Goal: Task Accomplishment & Management: Use online tool/utility

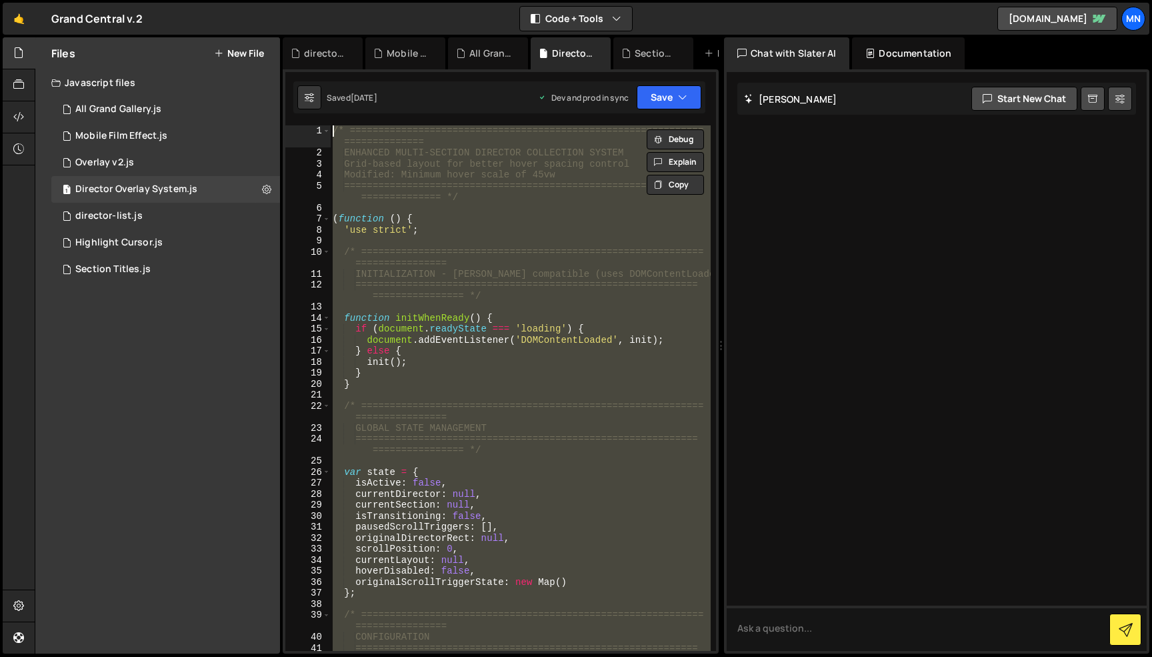
scroll to position [4, 0]
click at [509, 290] on div "/* ============================================================== =============…" at bounding box center [520, 387] width 381 height 525
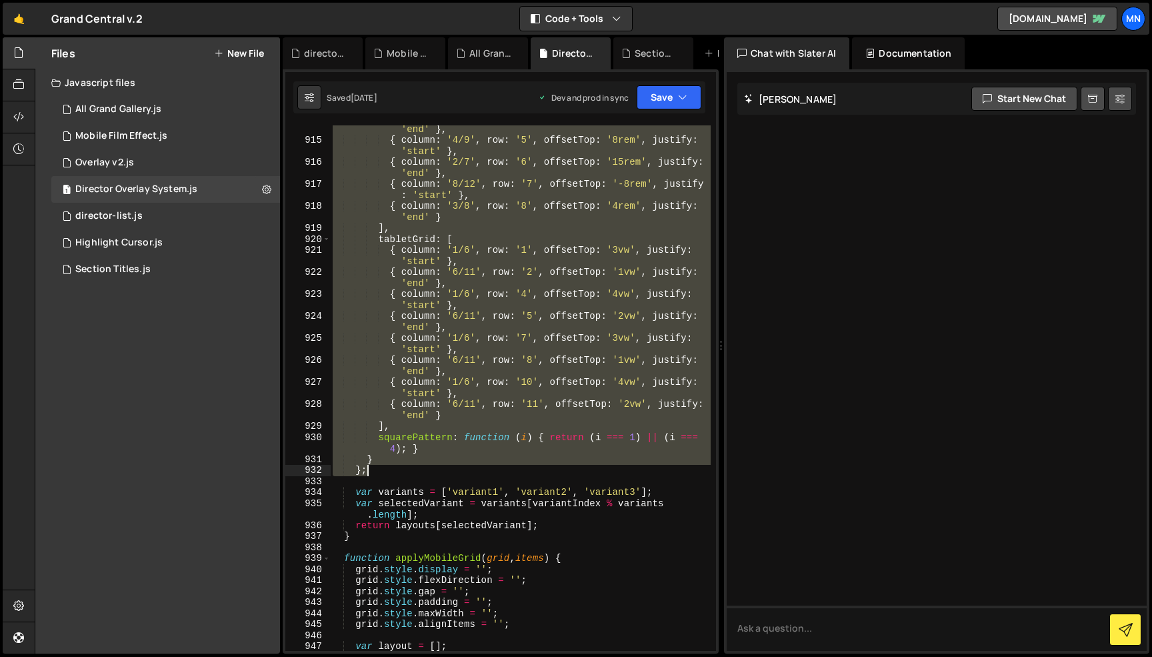
scroll to position [7287, 0]
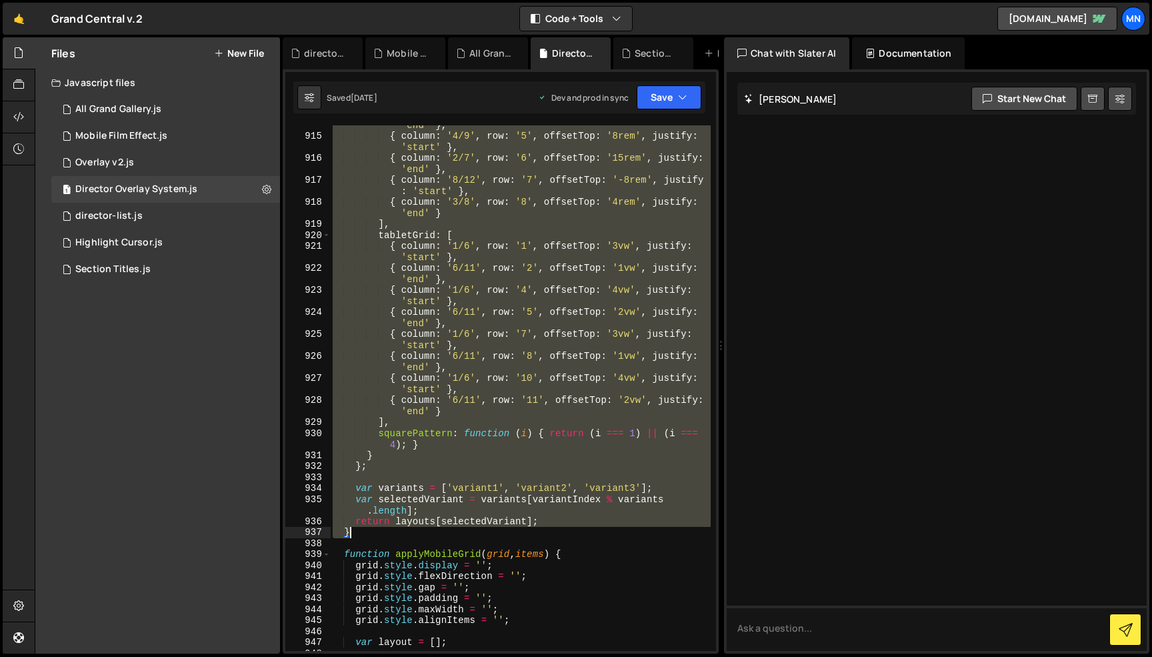
drag, startPoint x: 341, startPoint y: 161, endPoint x: 561, endPoint y: 533, distance: 432.3
click at [561, 533] on div "{ column : '3/8' , row : '4' , offsetTop : '0rem' , justify : 'end' } , { colum…" at bounding box center [520, 388] width 381 height 559
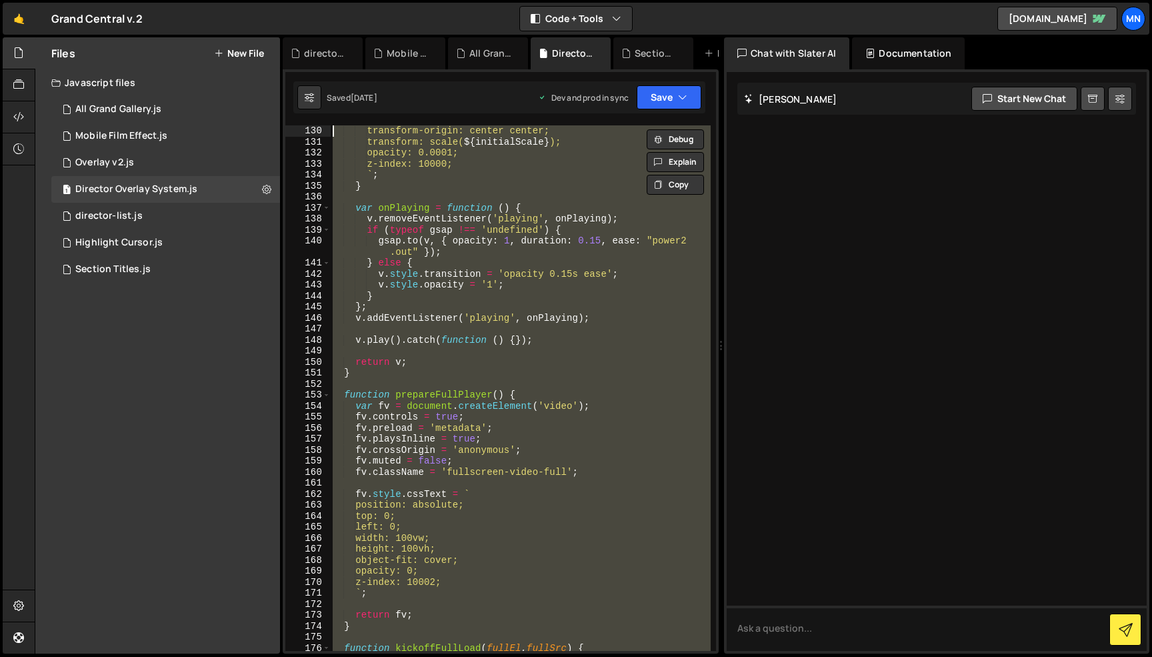
scroll to position [0, 0]
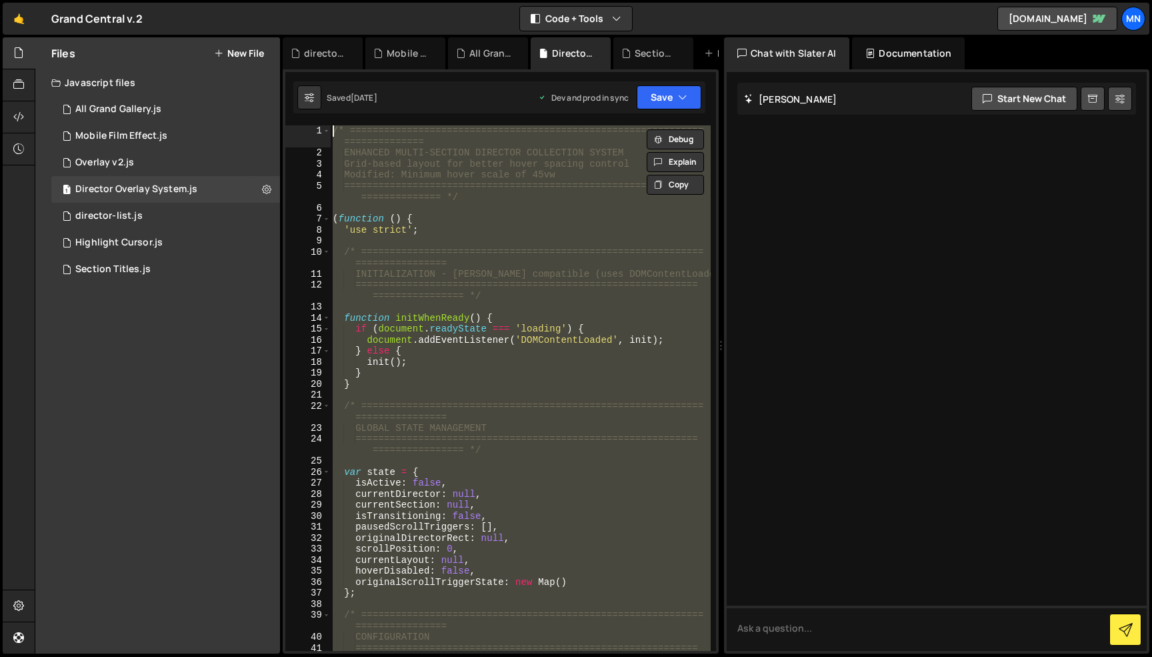
drag, startPoint x: 379, startPoint y: 476, endPoint x: 193, endPoint y: -84, distance: 590.2
click at [193, 0] on html "Projects [GEOGRAPHIC_DATA] Blog [GEOGRAPHIC_DATA] Projects Your Teams Invite te…" at bounding box center [576, 328] width 1152 height 657
paste textarea "})();"
type textarea "})();"
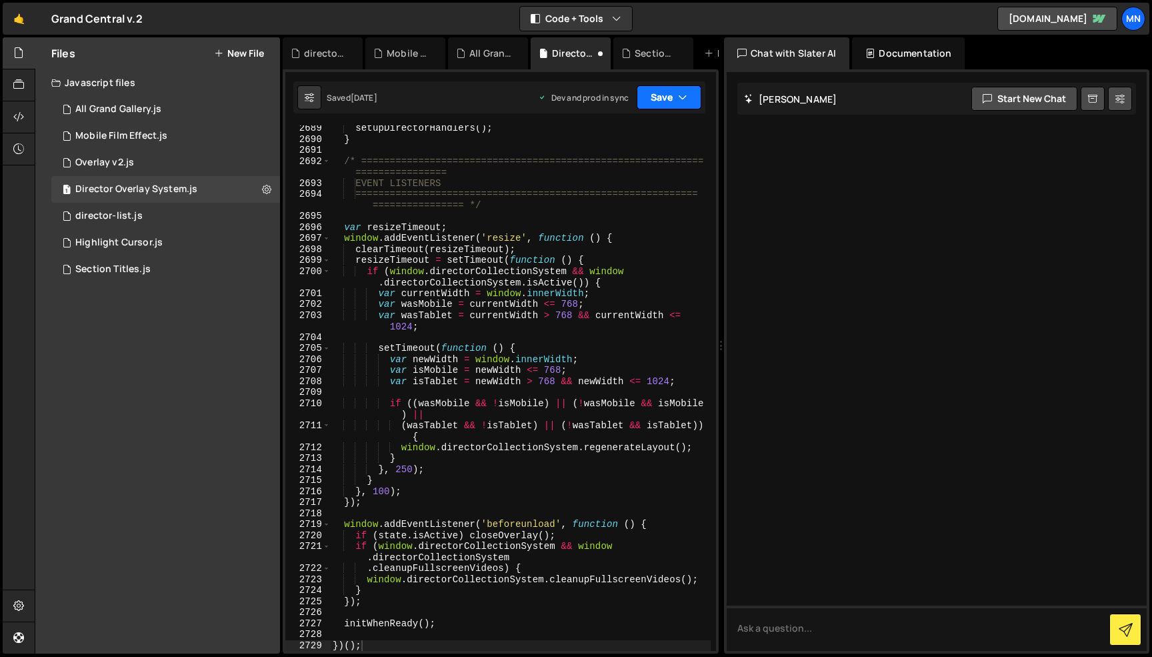
click at [668, 101] on button "Save" at bounding box center [669, 97] width 65 height 24
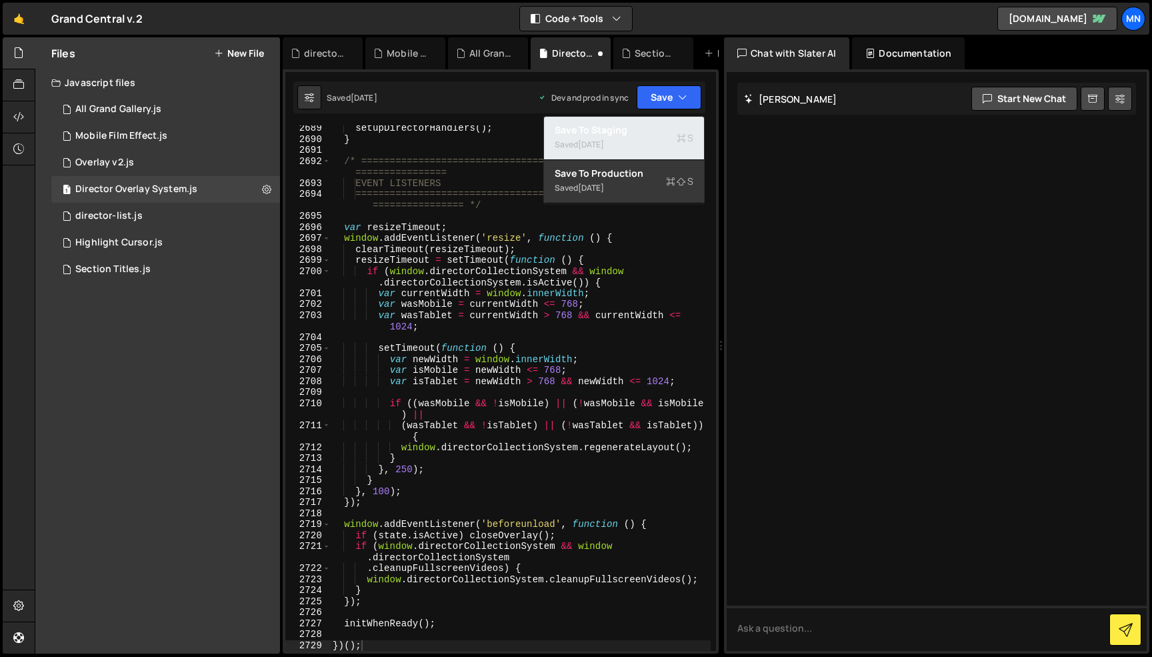
drag, startPoint x: 662, startPoint y: 132, endPoint x: 674, endPoint y: 111, distance: 24.5
click at [664, 132] on div "Save to Staging S" at bounding box center [624, 129] width 139 height 13
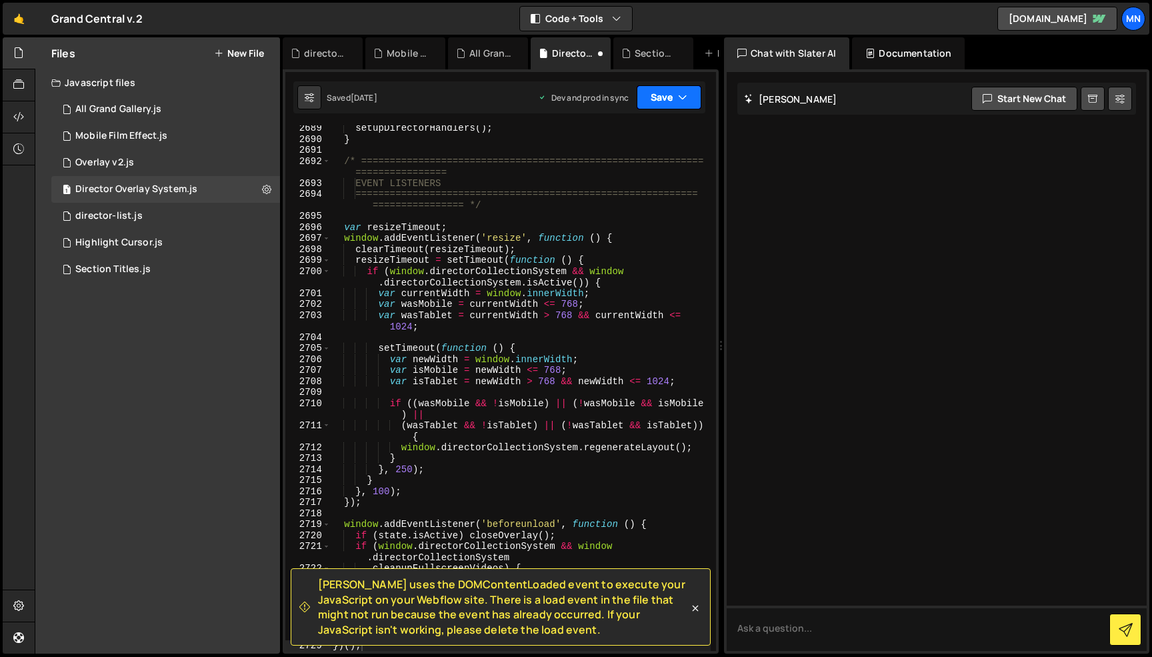
click at [676, 99] on button "Save" at bounding box center [669, 97] width 65 height 24
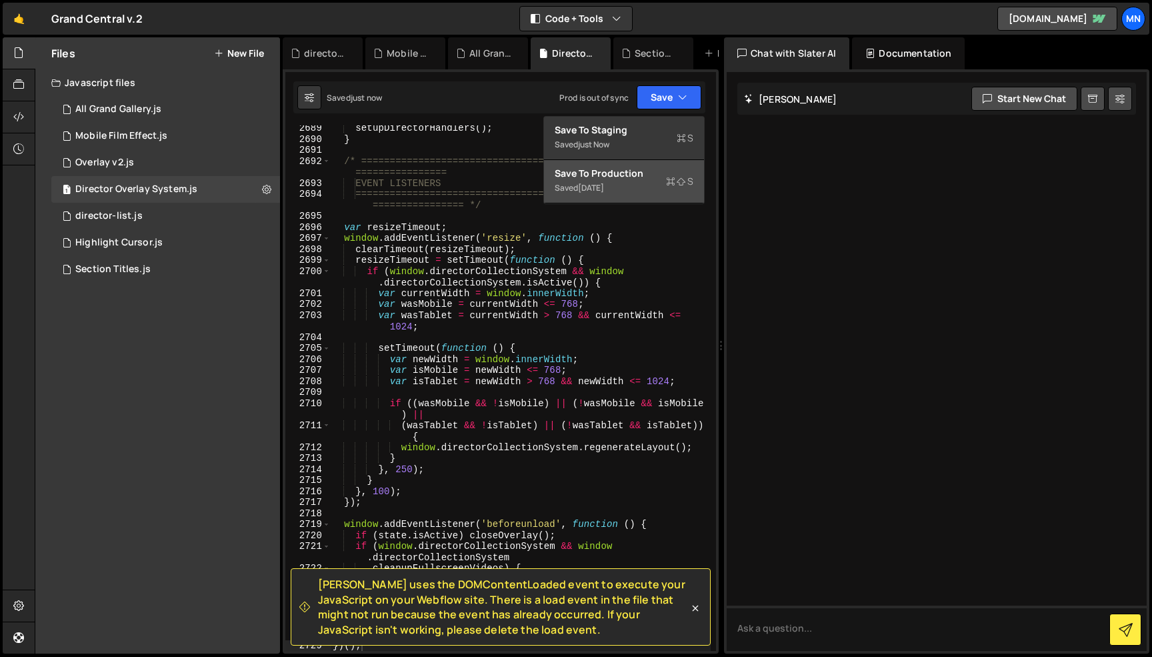
click at [665, 184] on div "Saved [DATE]" at bounding box center [624, 188] width 139 height 16
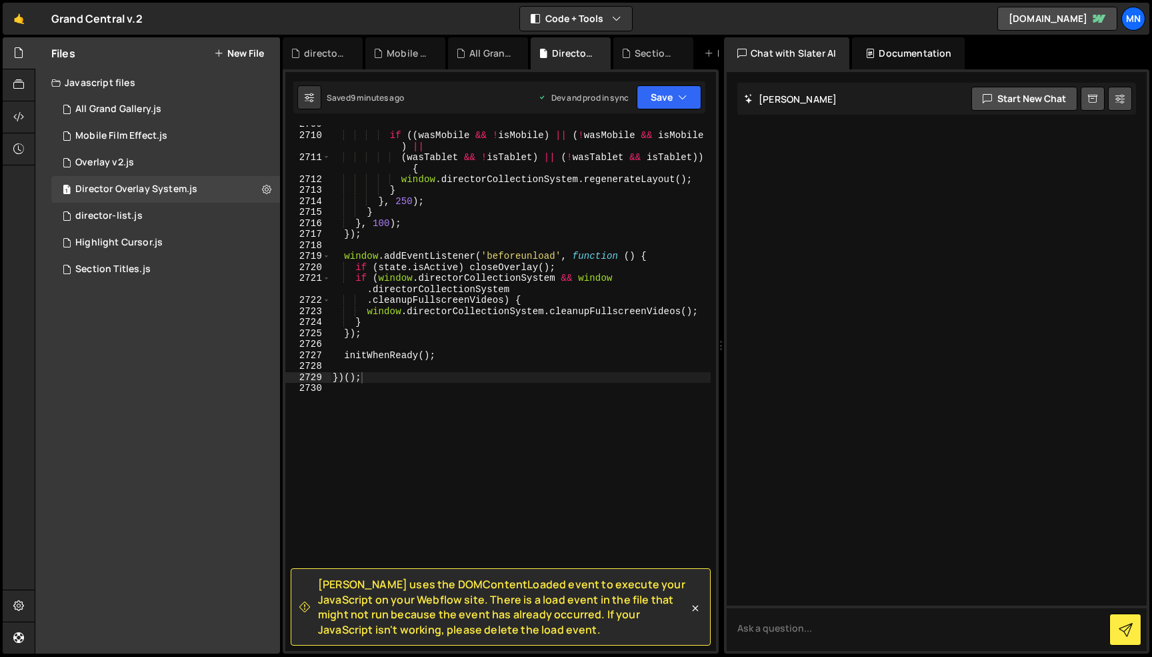
drag, startPoint x: 697, startPoint y: 610, endPoint x: 651, endPoint y: 587, distance: 51.6
click at [697, 610] on icon at bounding box center [695, 608] width 13 height 13
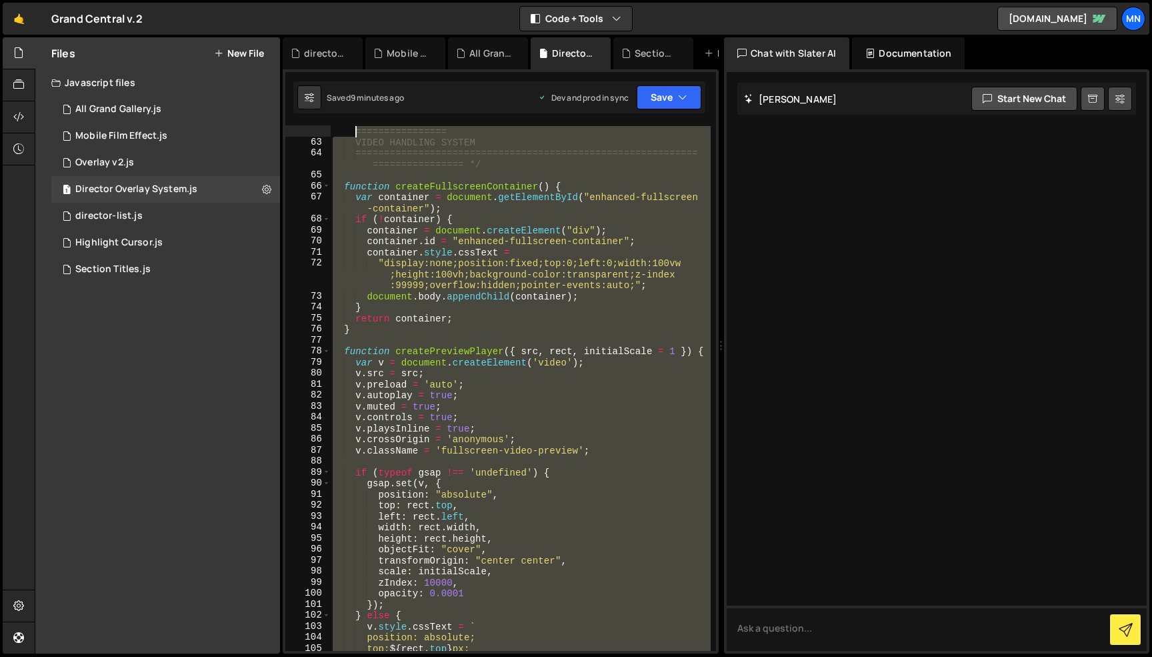
scroll to position [0, 0]
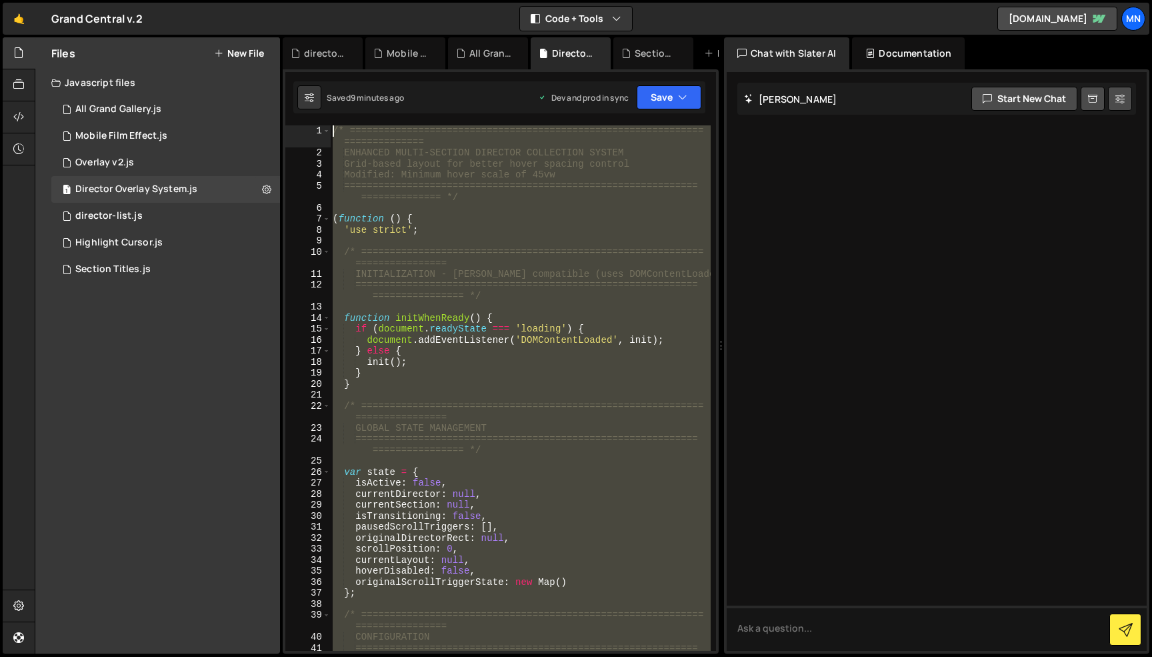
drag, startPoint x: 488, startPoint y: 533, endPoint x: 176, endPoint y: -84, distance: 691.9
click at [176, 0] on html "Projects [GEOGRAPHIC_DATA] Blog [GEOGRAPHIC_DATA] Projects Your Teams Invite te…" at bounding box center [576, 328] width 1152 height 657
paste textarea "})();"
type textarea "})();"
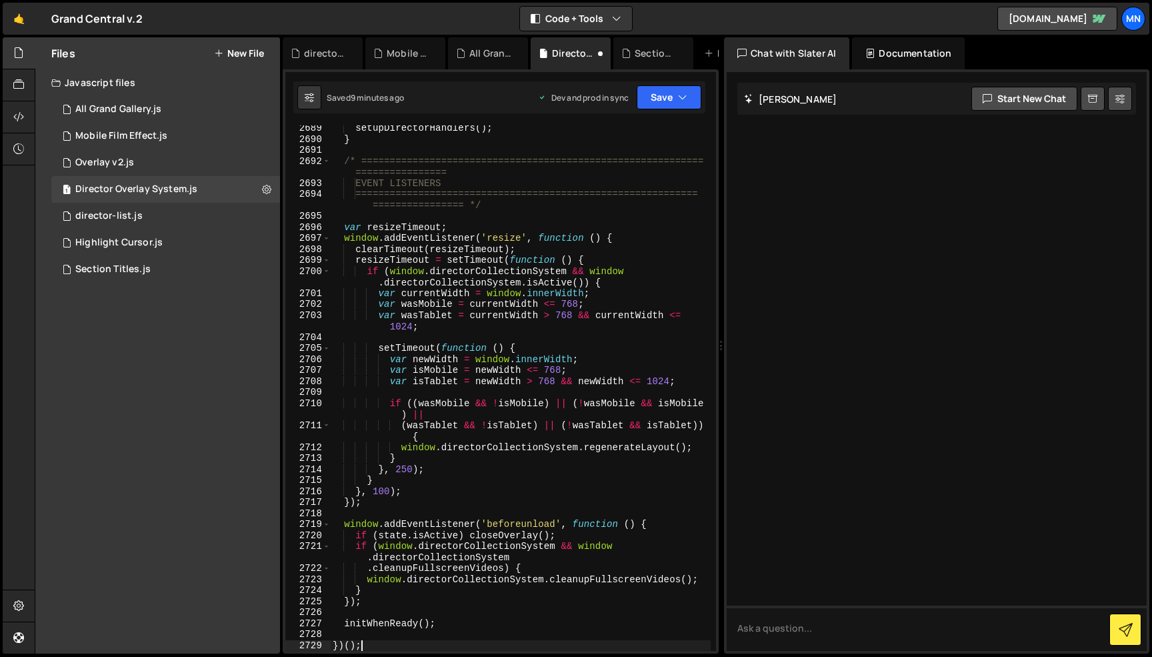
scroll to position [21326, 0]
click at [665, 97] on button "Save" at bounding box center [669, 97] width 65 height 24
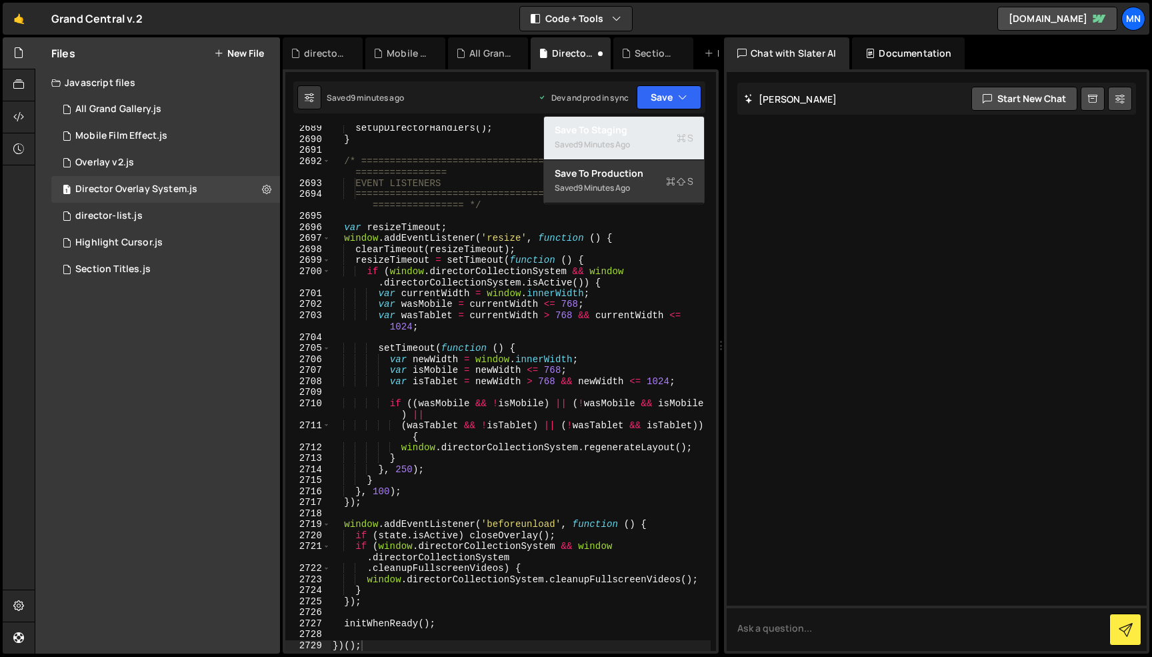
drag, startPoint x: 654, startPoint y: 145, endPoint x: 667, endPoint y: 129, distance: 21.3
click at [656, 143] on div "Saved 9 minutes ago" at bounding box center [624, 145] width 139 height 16
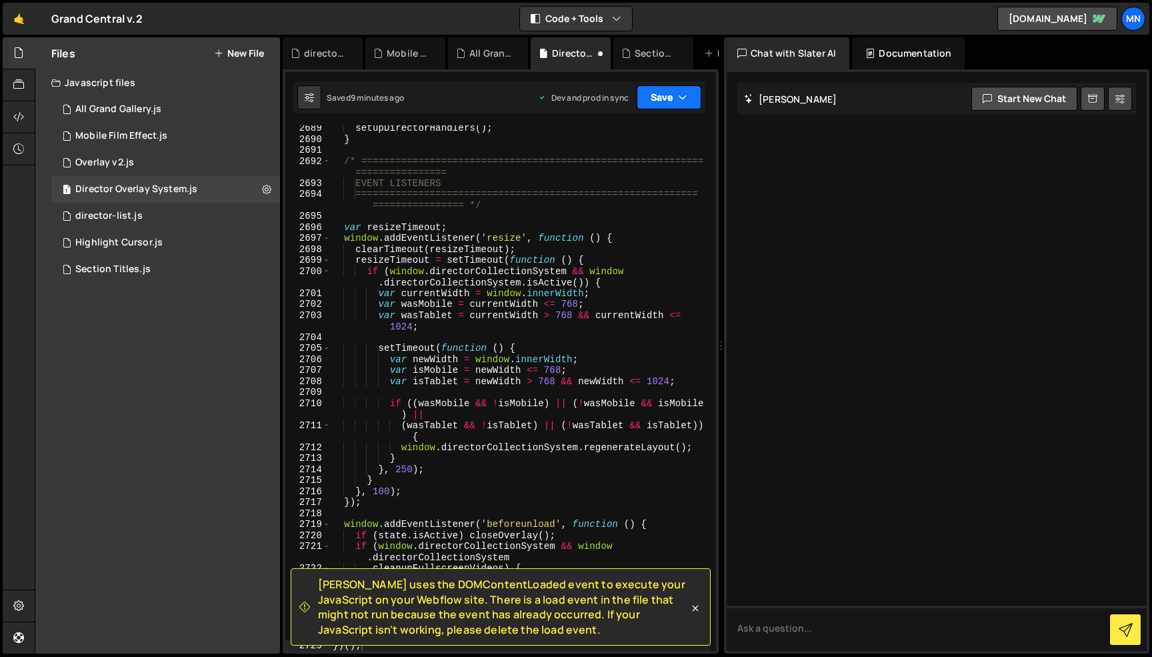
click at [673, 101] on button "Save" at bounding box center [669, 97] width 65 height 24
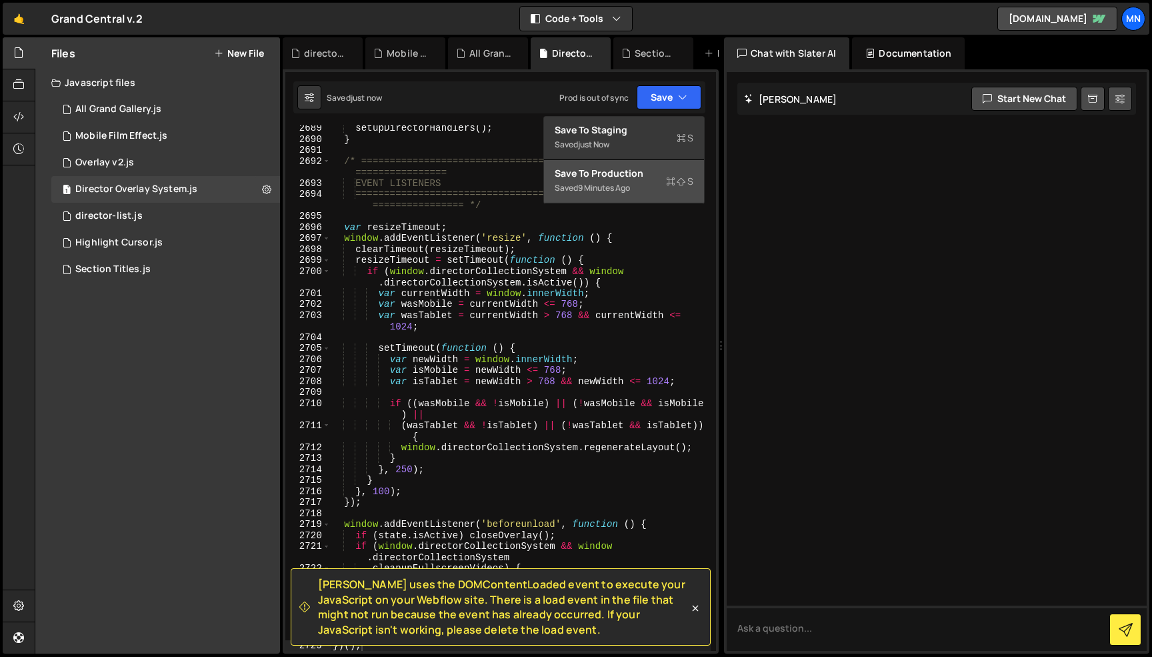
click at [643, 188] on div "Saved 9 minutes ago" at bounding box center [624, 188] width 139 height 16
